Goal: Task Accomplishment & Management: Use online tool/utility

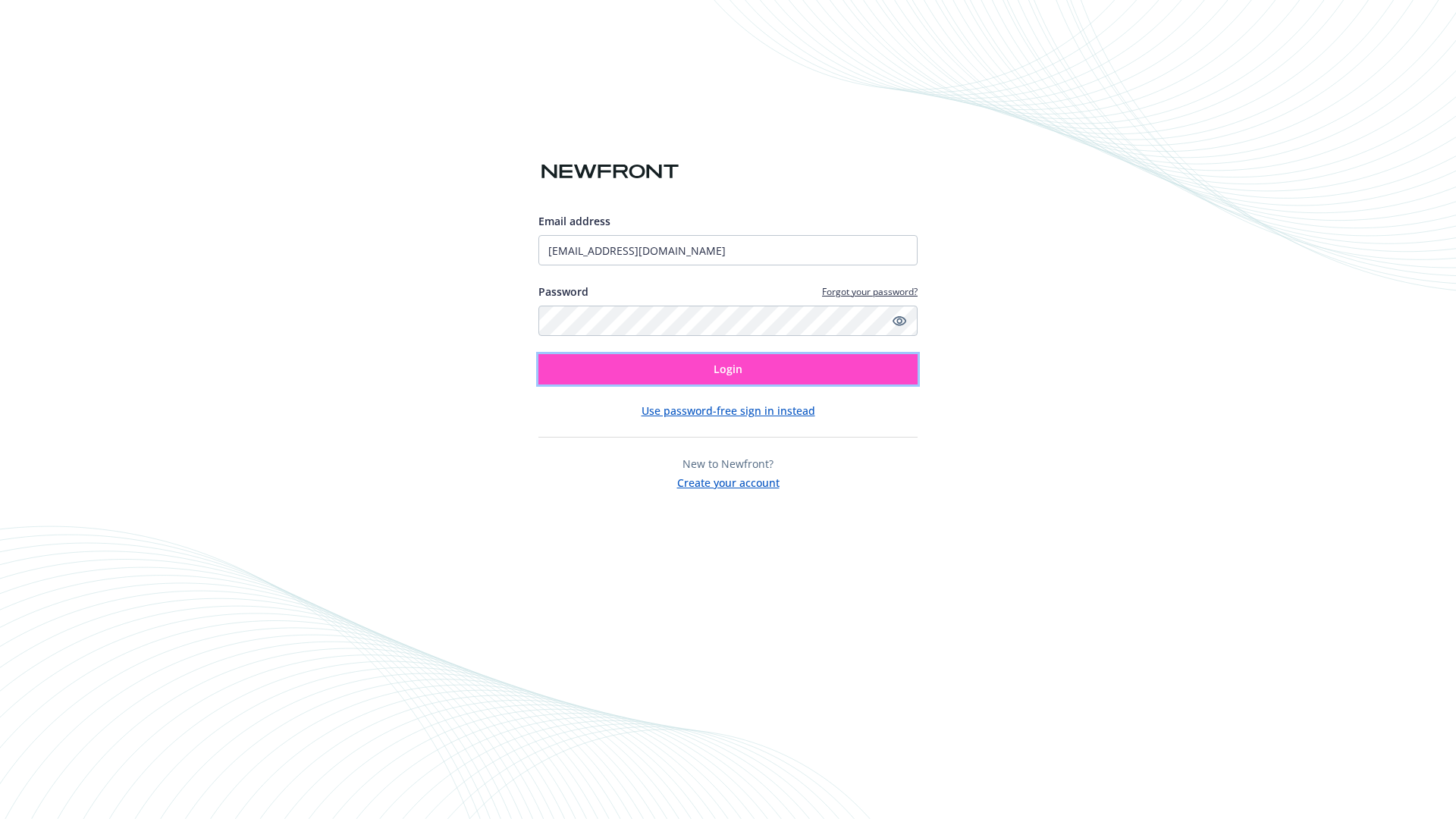
click at [728, 369] on span "Login" at bounding box center [728, 369] width 29 height 14
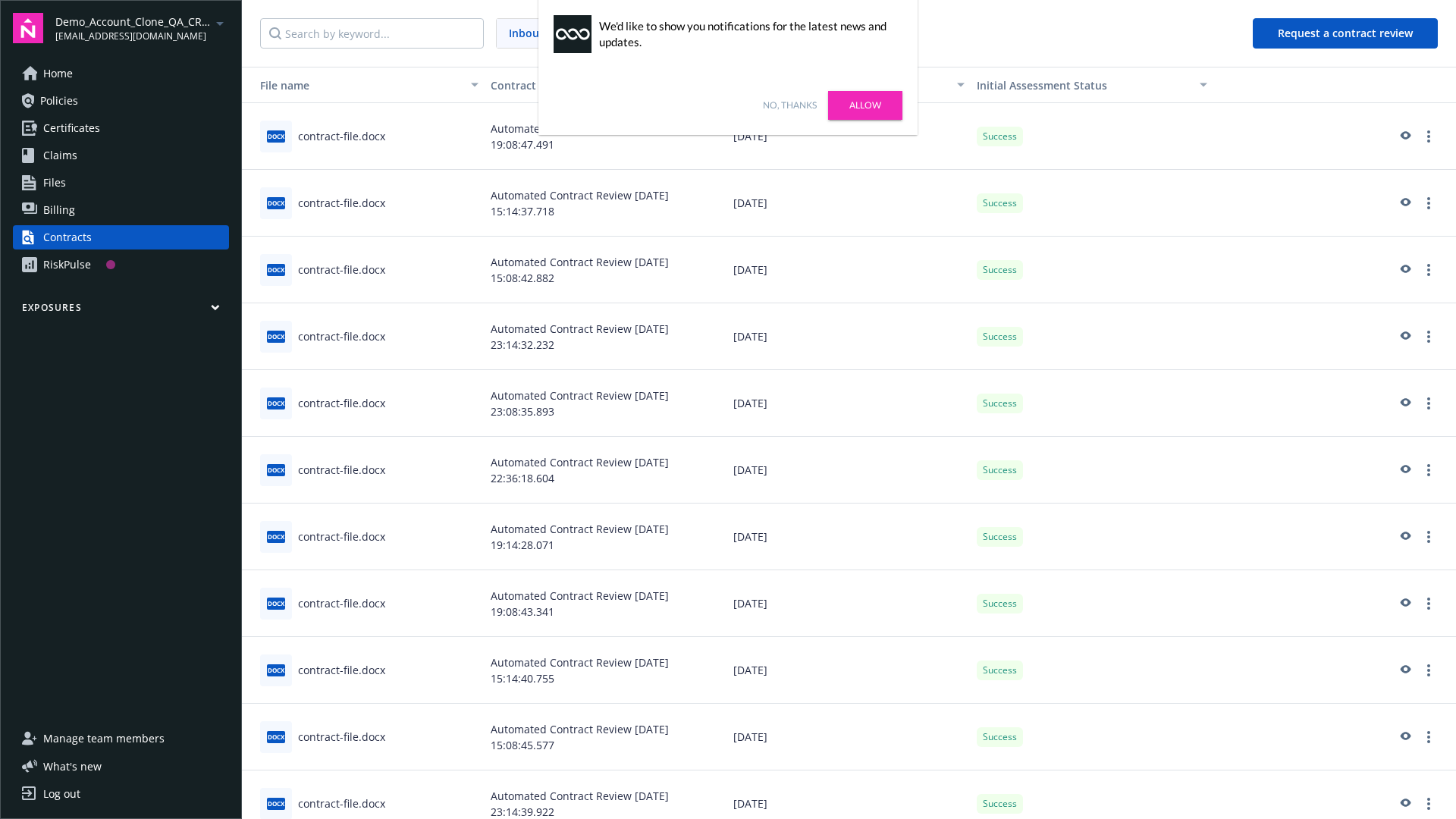
click at [790, 106] on link "No, thanks" at bounding box center [790, 105] width 54 height 13
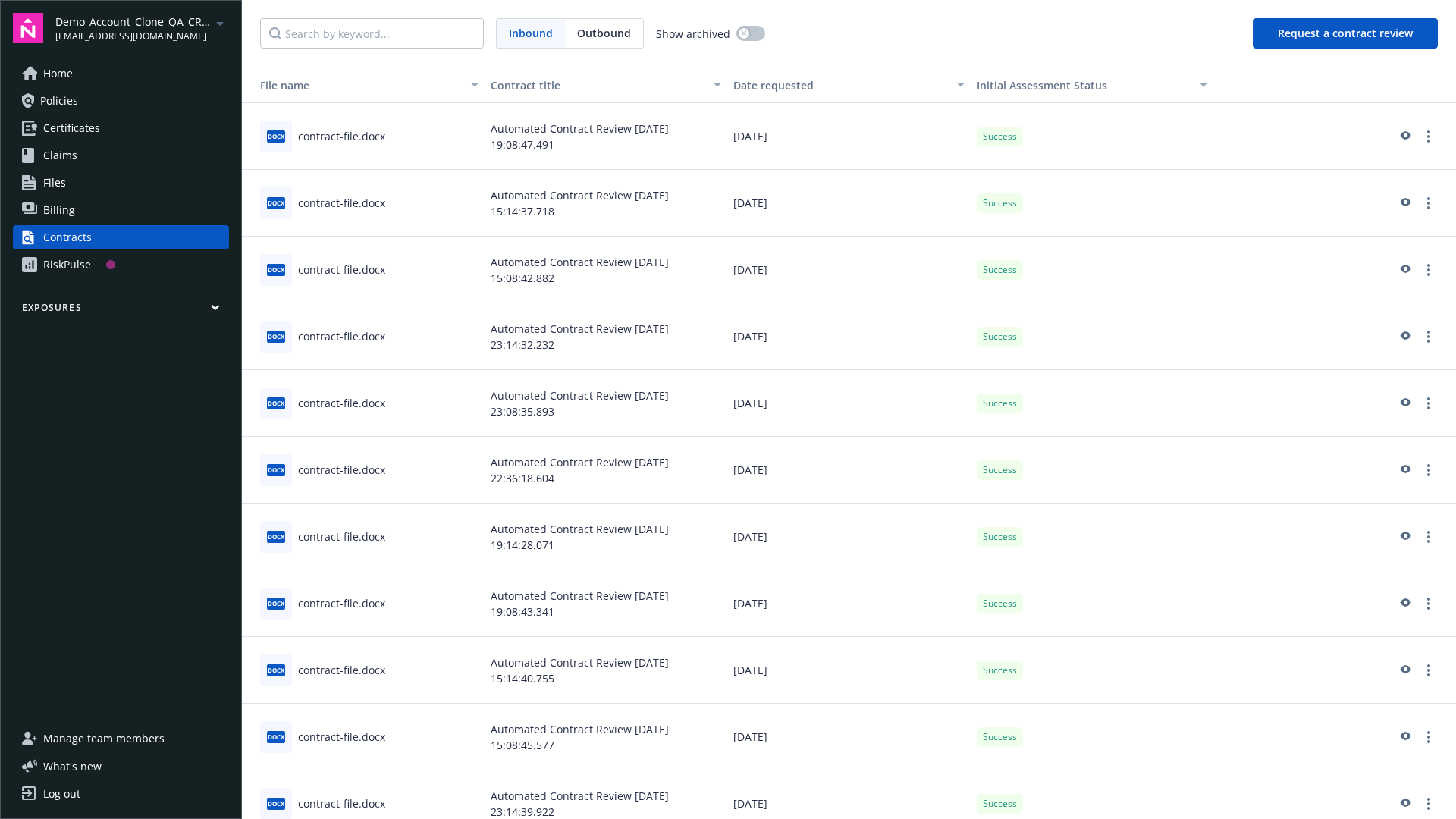
click at [1346, 33] on button "Request a contract review" at bounding box center [1345, 33] width 185 height 30
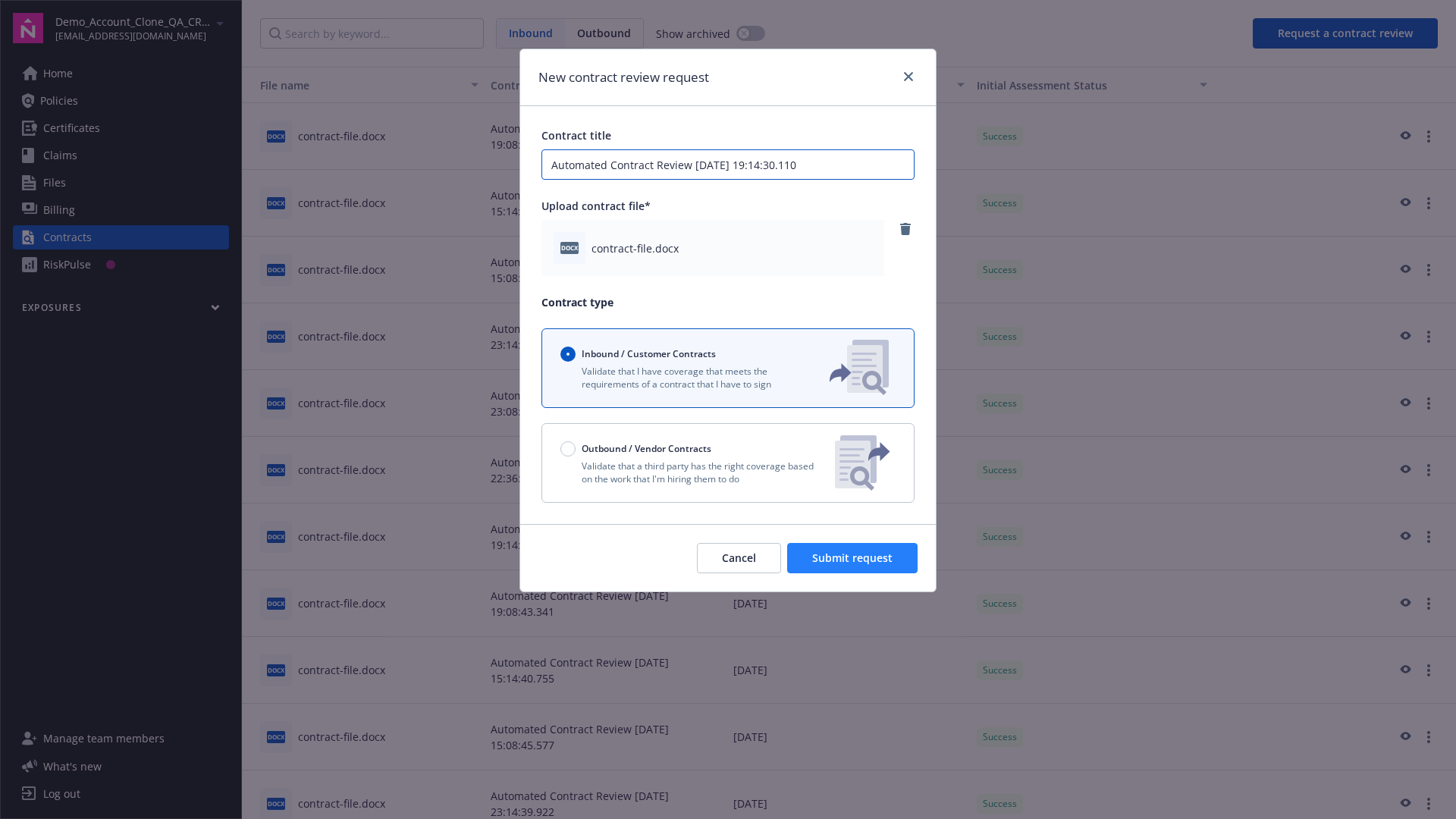
type input "Automated Contract Review [DATE] 19:14:30.110"
click at [853, 559] on span "Submit request" at bounding box center [853, 558] width 80 height 14
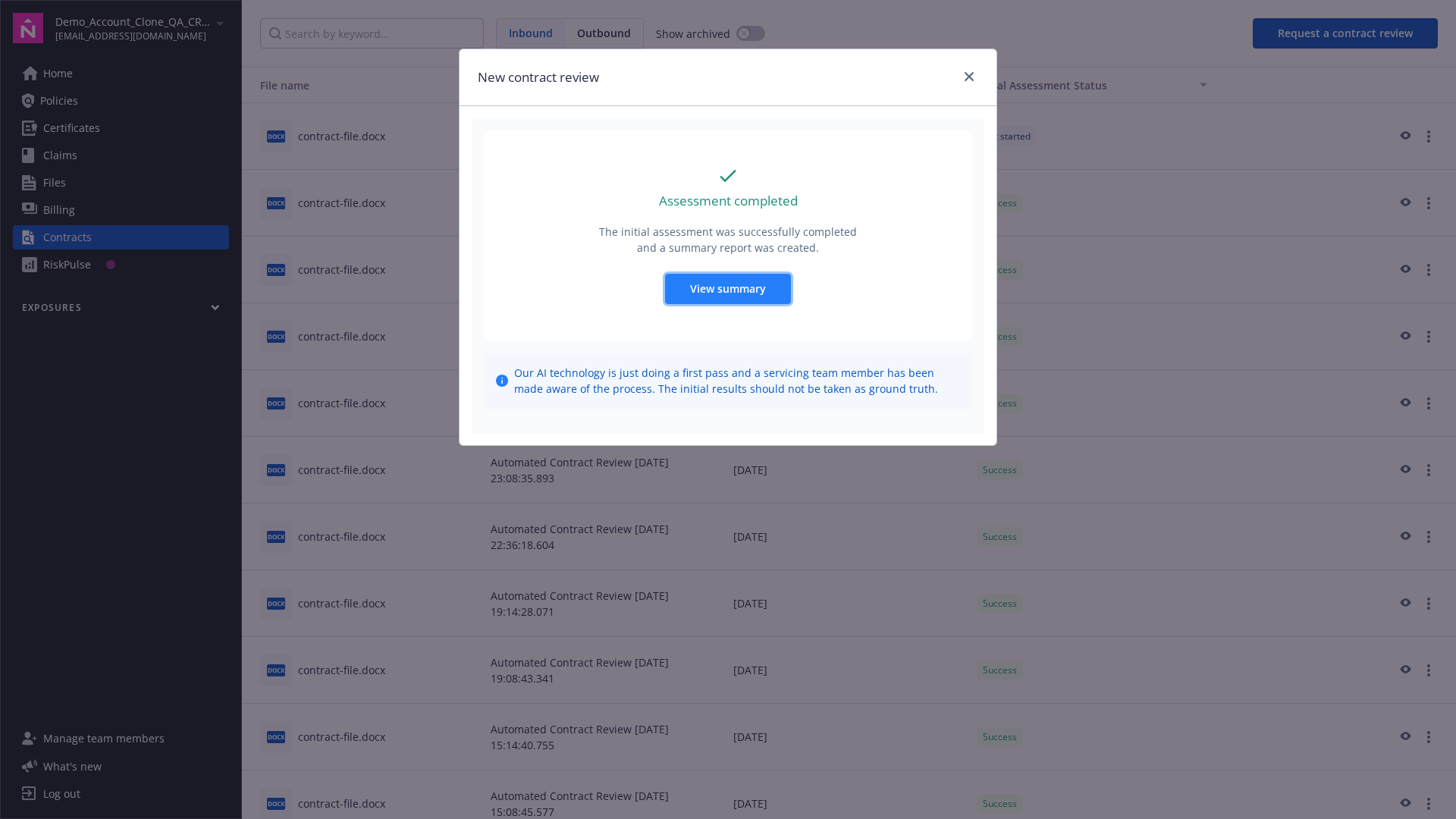
click at [727, 288] on span "View summary" at bounding box center [728, 289] width 76 height 14
